Goal: Find specific page/section: Find specific page/section

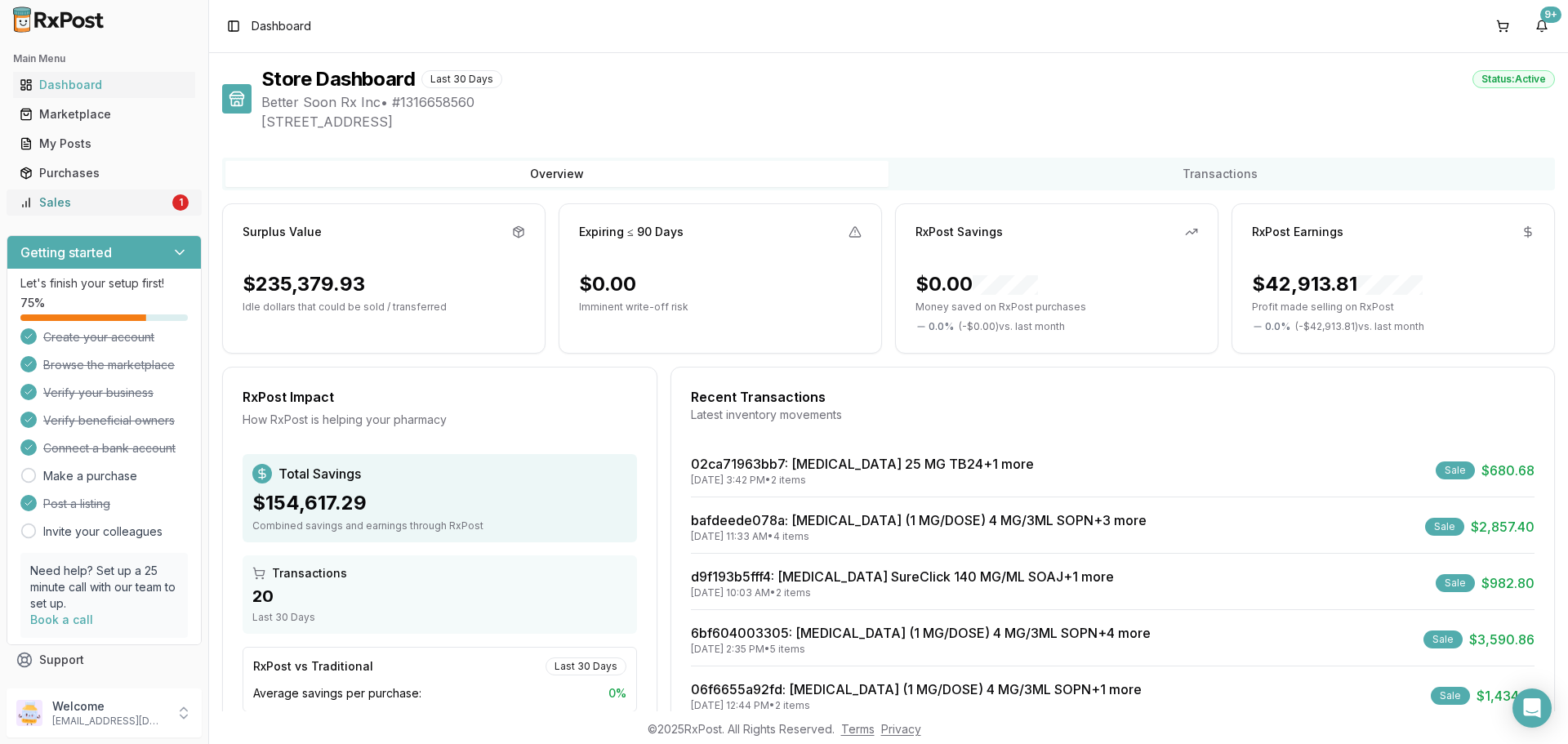
click at [60, 212] on link "Sales 1" at bounding box center [104, 203] width 182 height 30
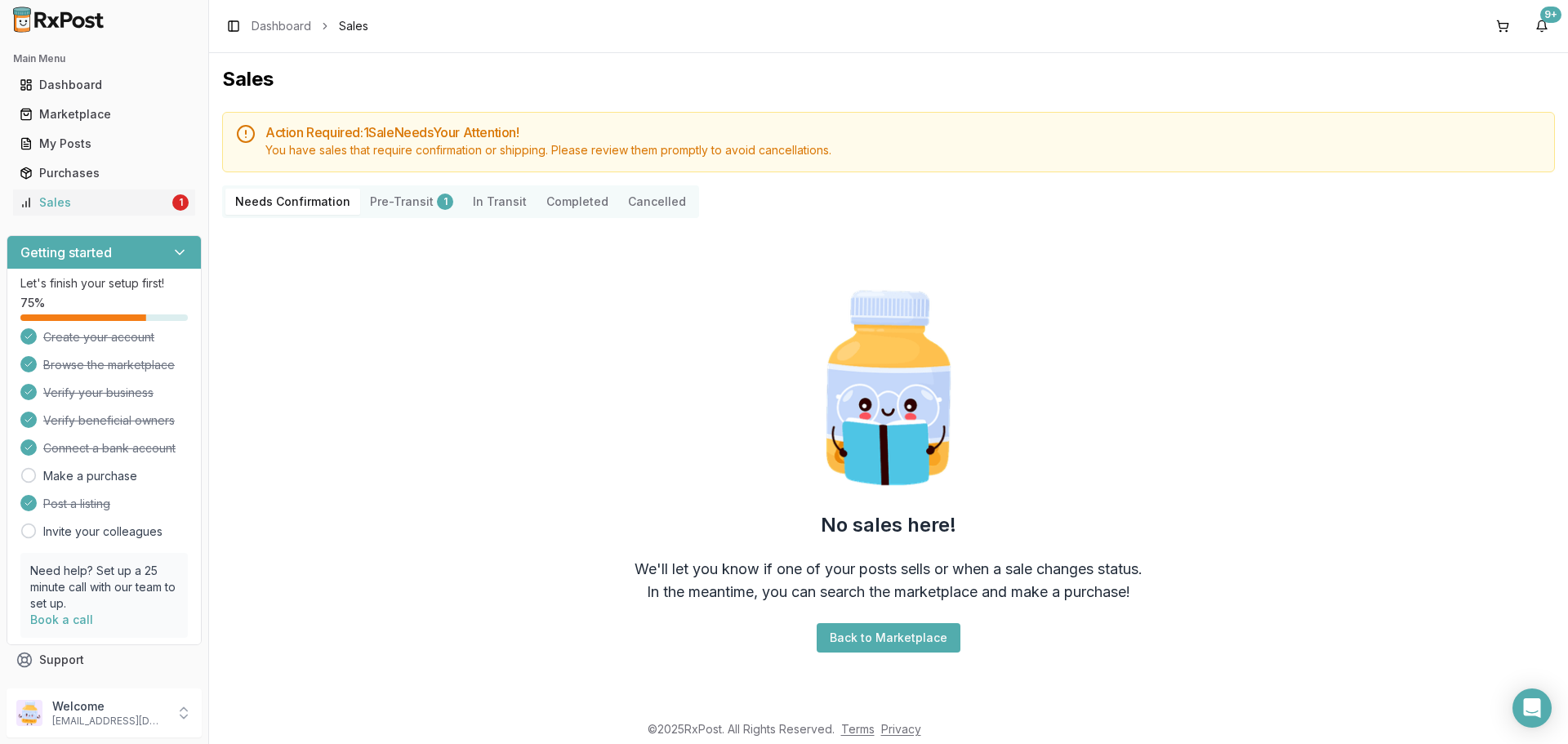
click at [408, 195] on button "Pre-Transit 1" at bounding box center [411, 202] width 103 height 26
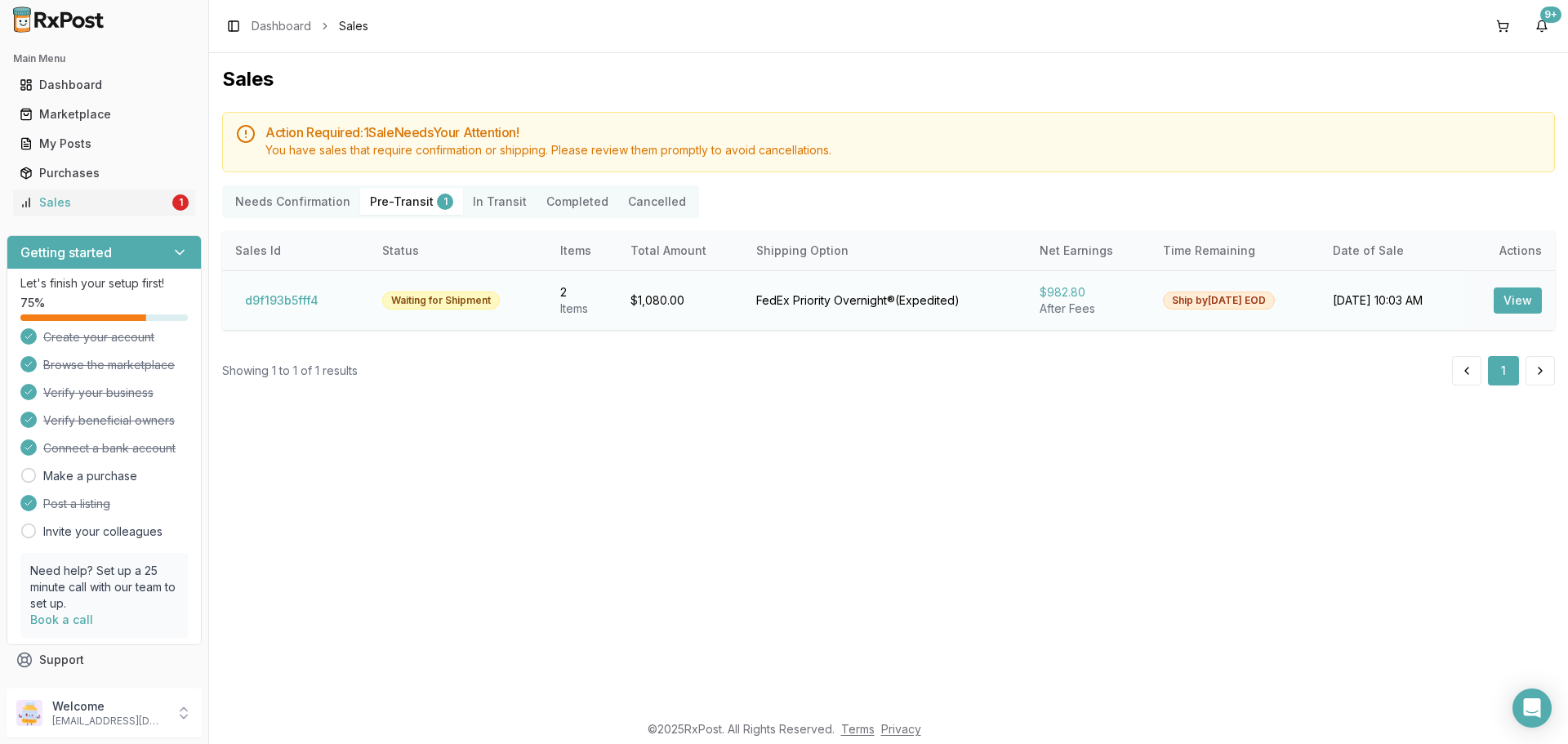
click at [1530, 298] on button "View" at bounding box center [1518, 300] width 48 height 26
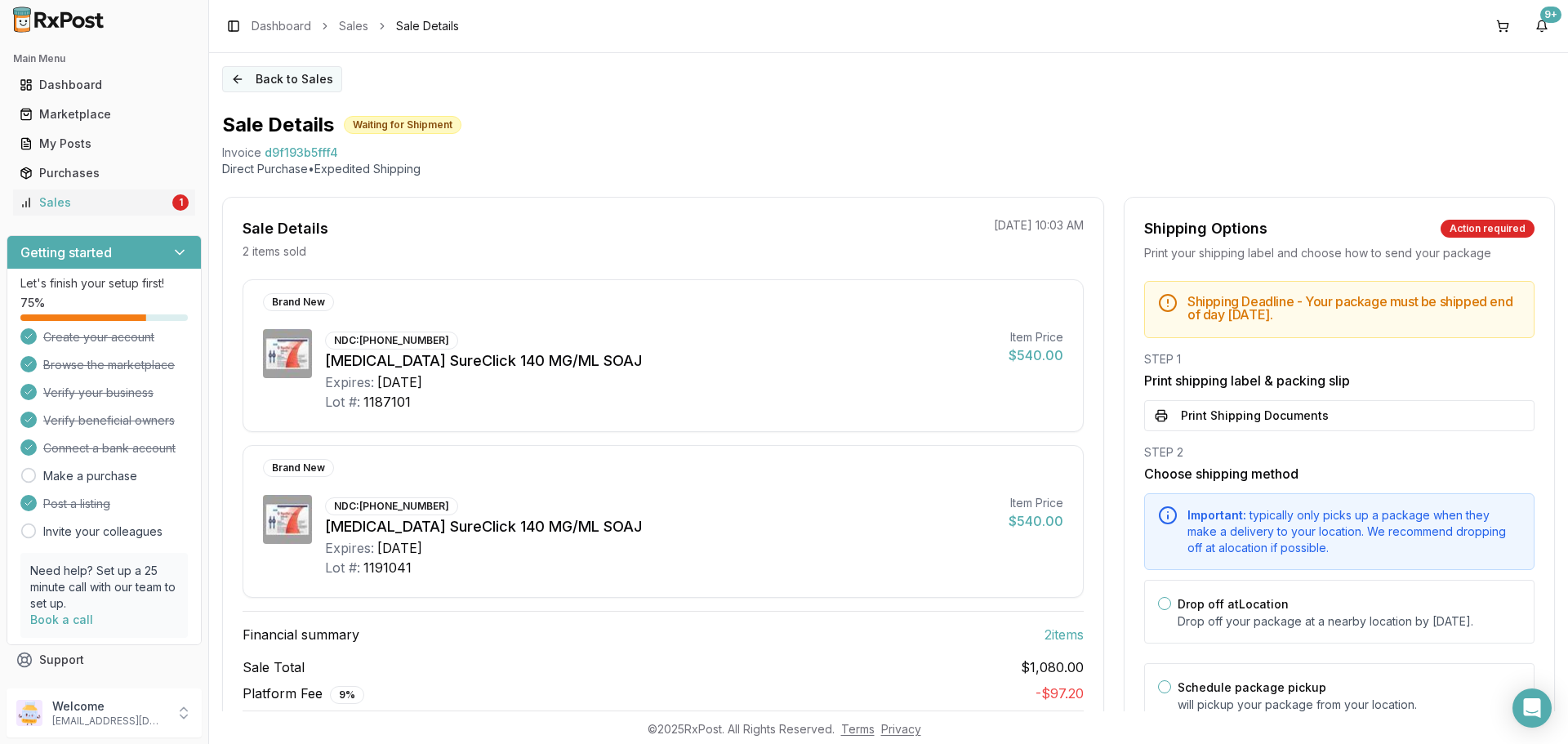
click at [242, 72] on button "Back to Sales" at bounding box center [282, 79] width 120 height 26
